Goal: Navigation & Orientation: Go to known website

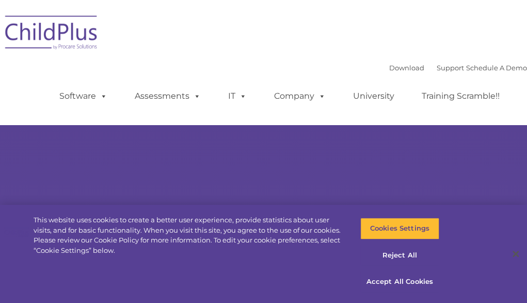
select select "MEDIUM"
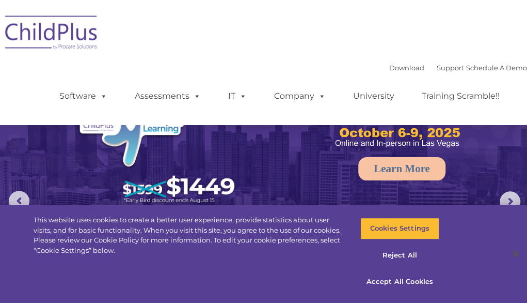
click at [57, 35] on img at bounding box center [51, 34] width 103 height 52
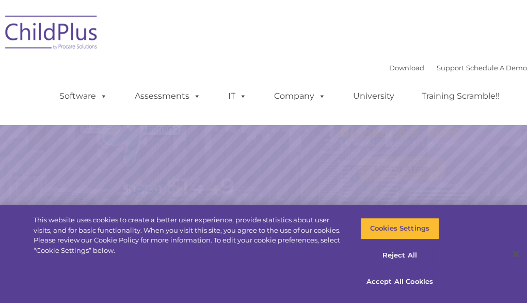
select select "MEDIUM"
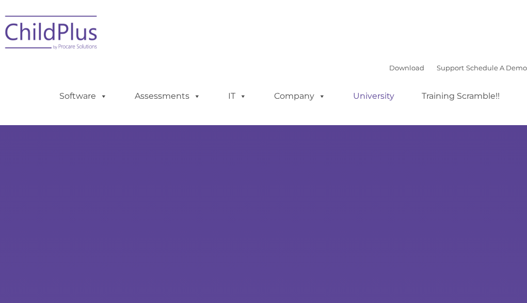
select select "MEDIUM"
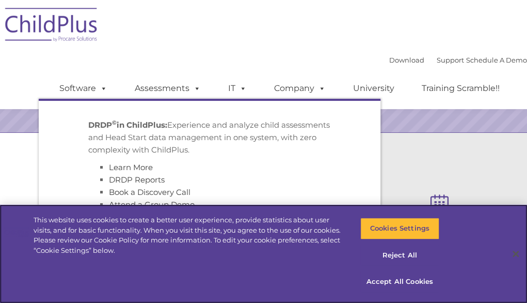
scroll to position [276, 0]
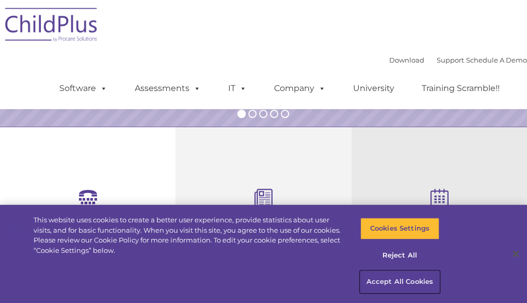
click at [394, 284] on button "Accept All Cookies" at bounding box center [399, 282] width 79 height 22
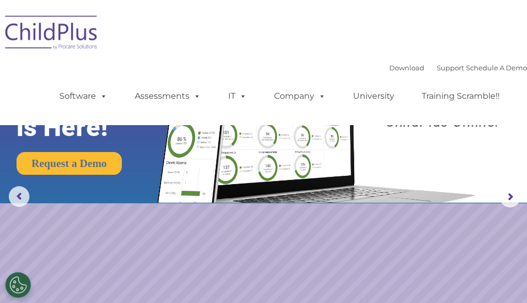
scroll to position [0, 0]
